Goal: Task Accomplishment & Management: Manage account settings

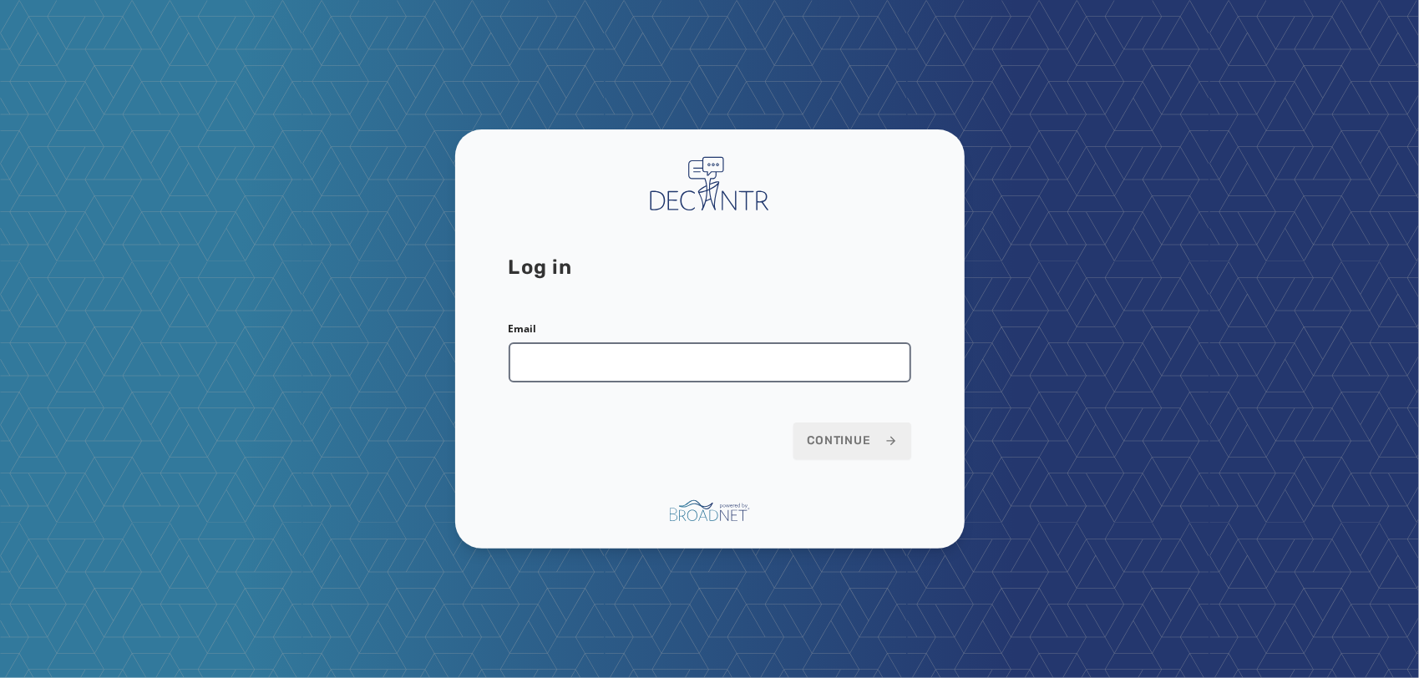
click at [633, 367] on input "Email" at bounding box center [709, 362] width 402 height 40
type input "**********"
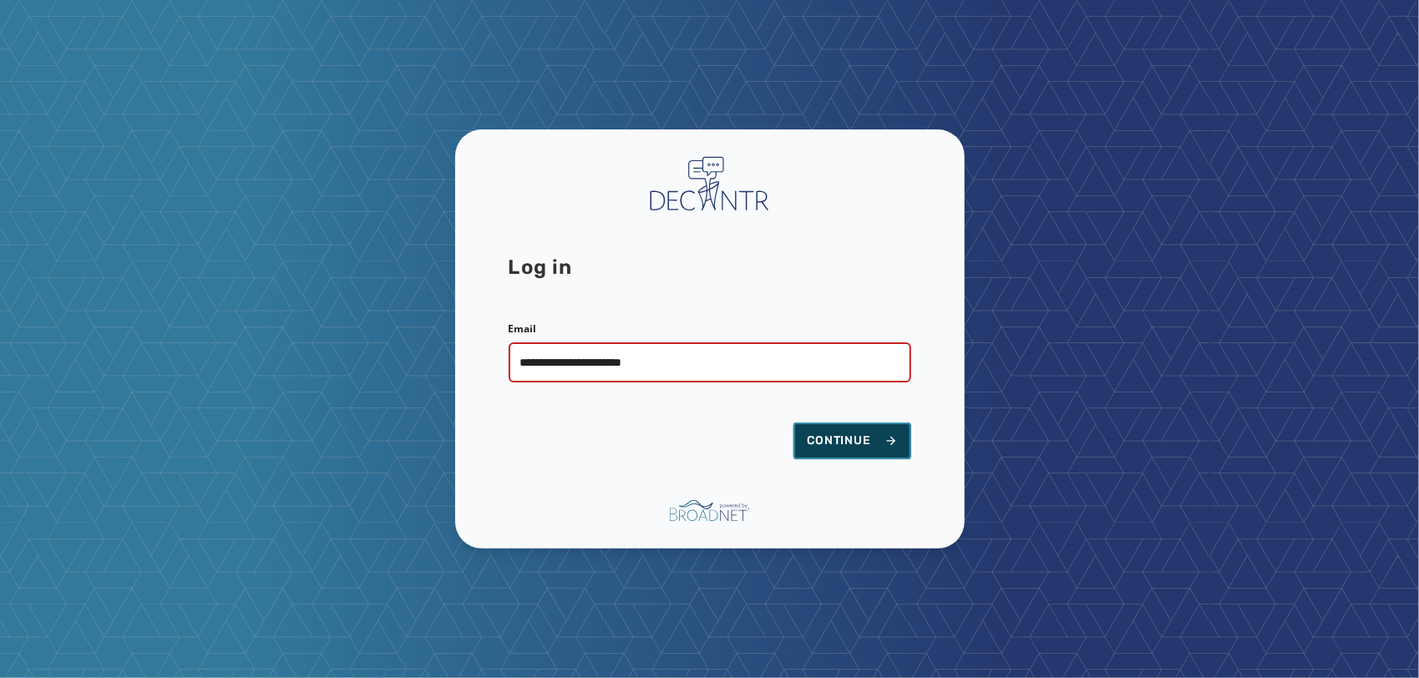
click at [863, 436] on span "Continue" at bounding box center [852, 441] width 91 height 17
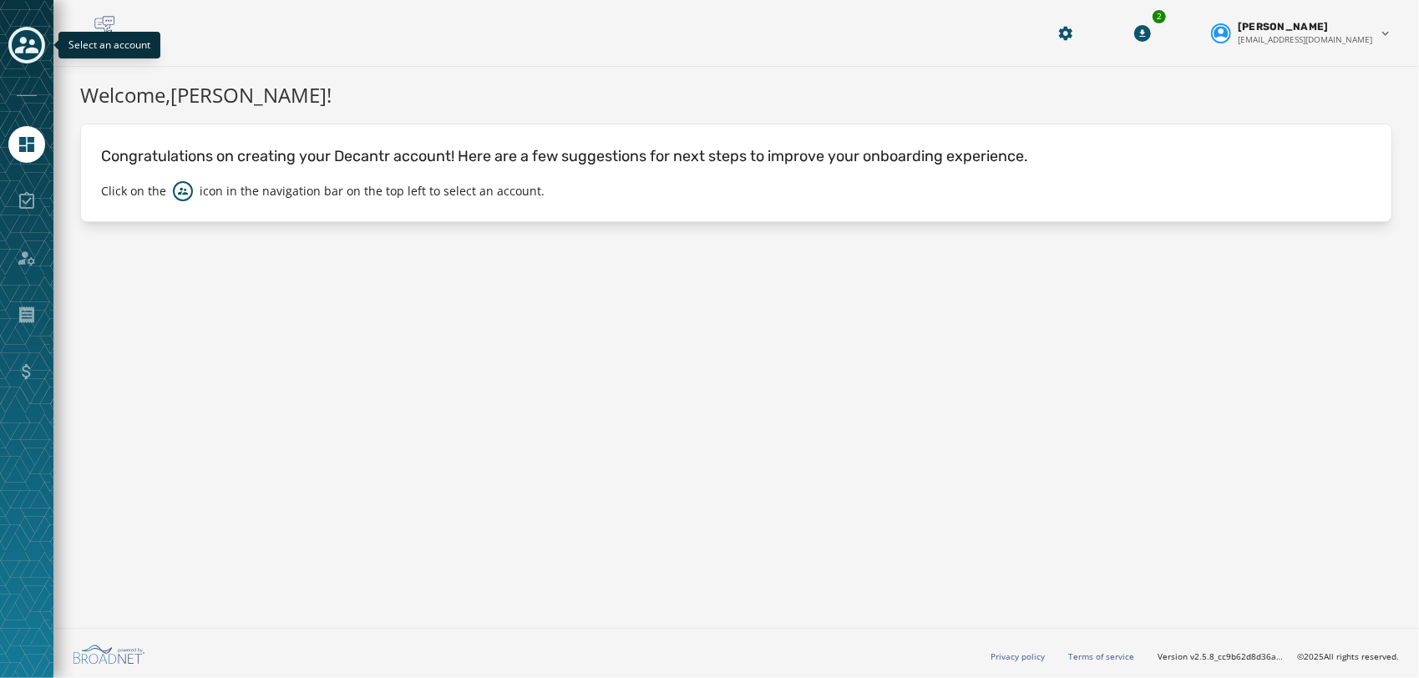
click at [29, 48] on icon "Toggle account select drawer" at bounding box center [26, 45] width 23 height 17
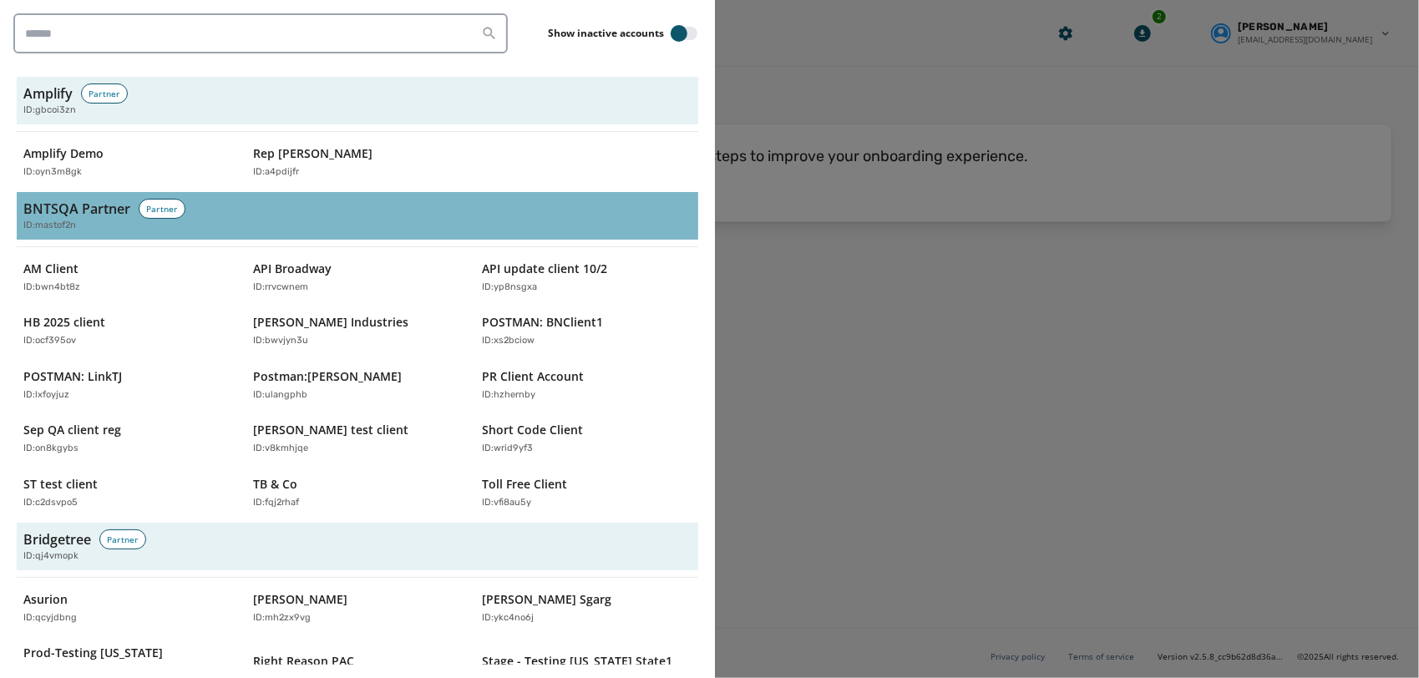
click at [74, 215] on h3 "BNTSQA Partner" at bounding box center [76, 209] width 107 height 20
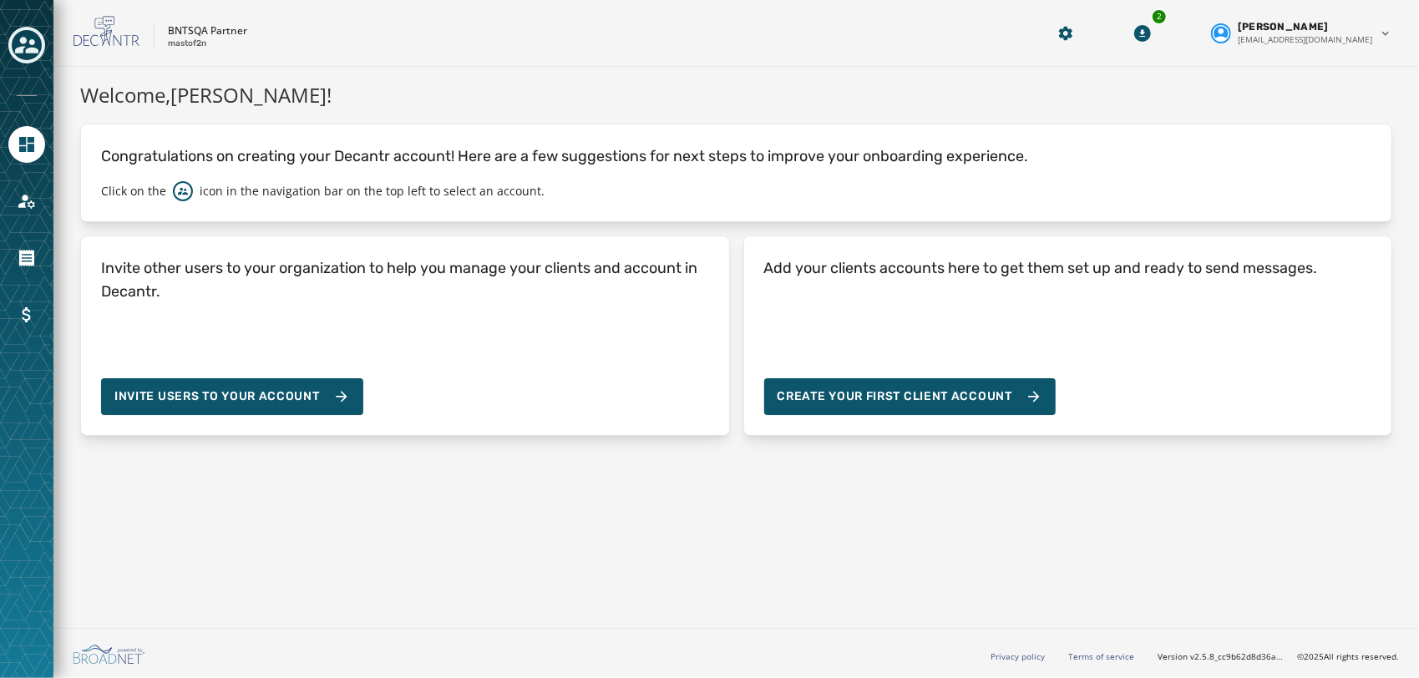
click at [190, 42] on p "mastof2n" at bounding box center [187, 44] width 38 height 13
copy p "mastof2n"
